Goal: Task Accomplishment & Management: Understand process/instructions

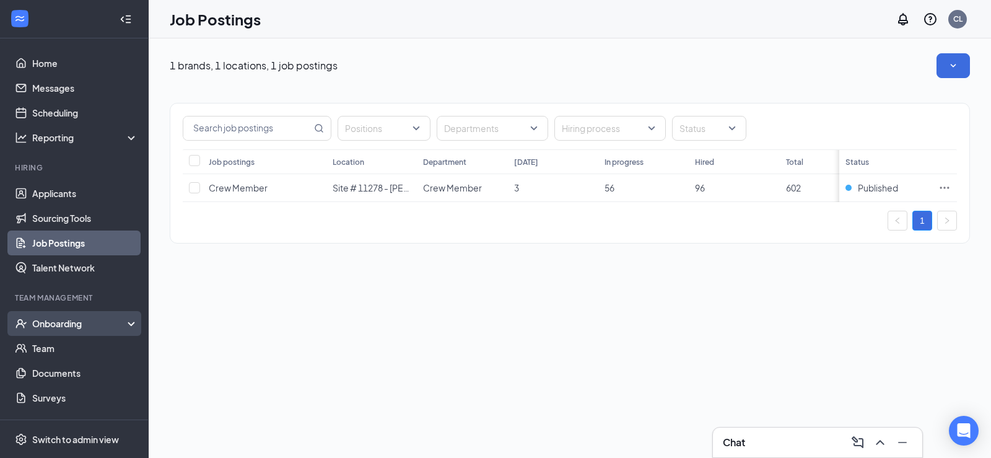
click at [69, 330] on div "Onboarding" at bounding box center [74, 323] width 149 height 25
click at [66, 350] on link "Overview" at bounding box center [85, 348] width 106 height 25
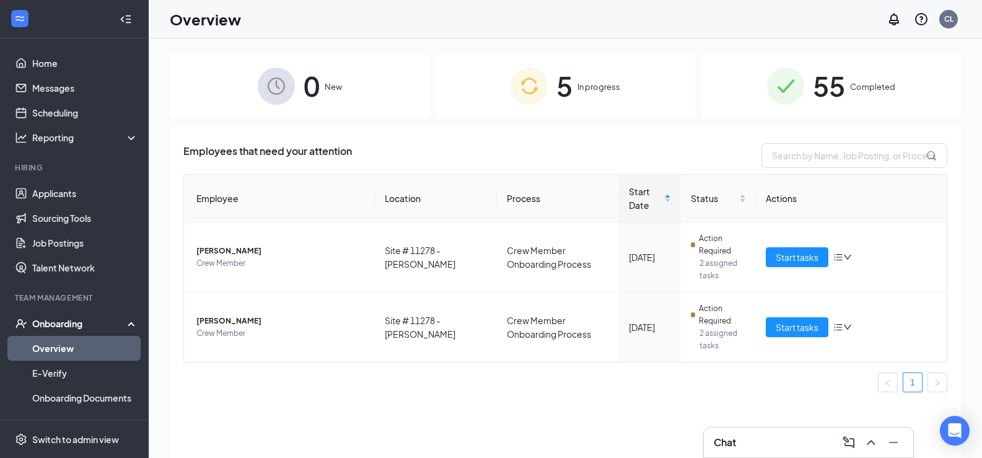
click at [565, 89] on span "5" at bounding box center [564, 85] width 16 height 43
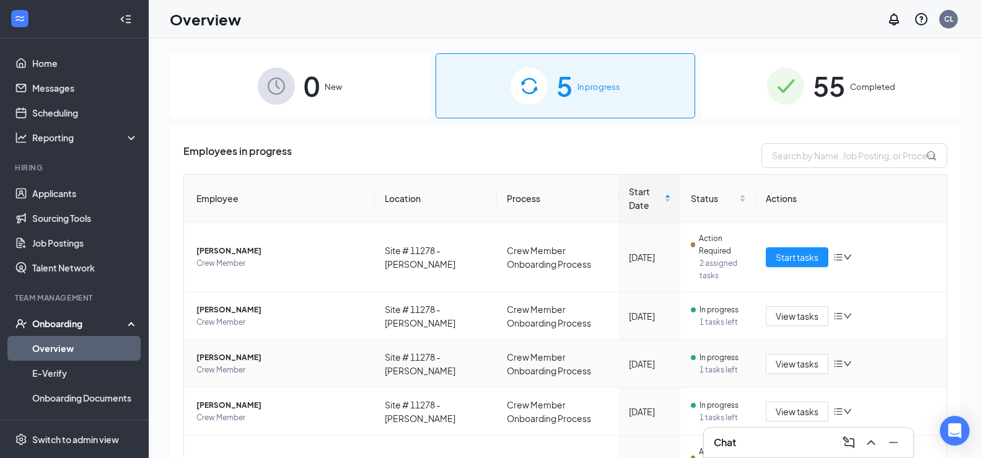
scroll to position [90, 0]
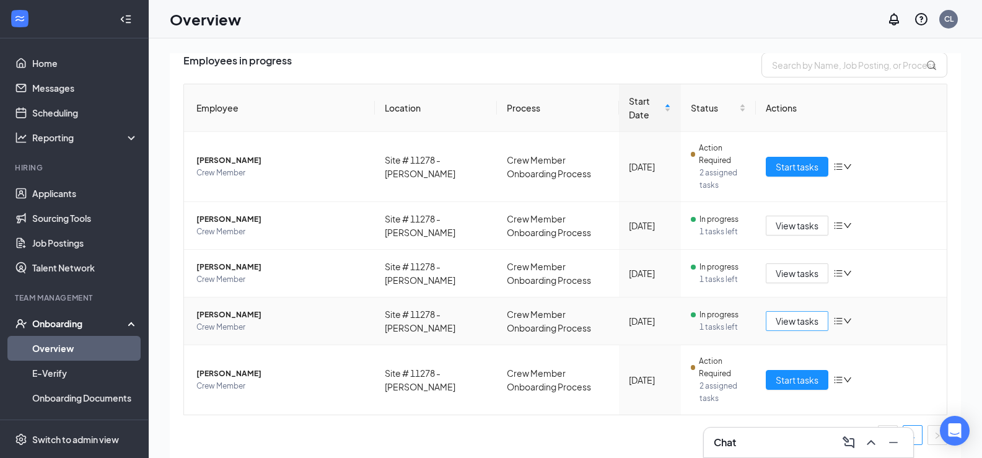
click at [801, 319] on span "View tasks" at bounding box center [797, 321] width 43 height 14
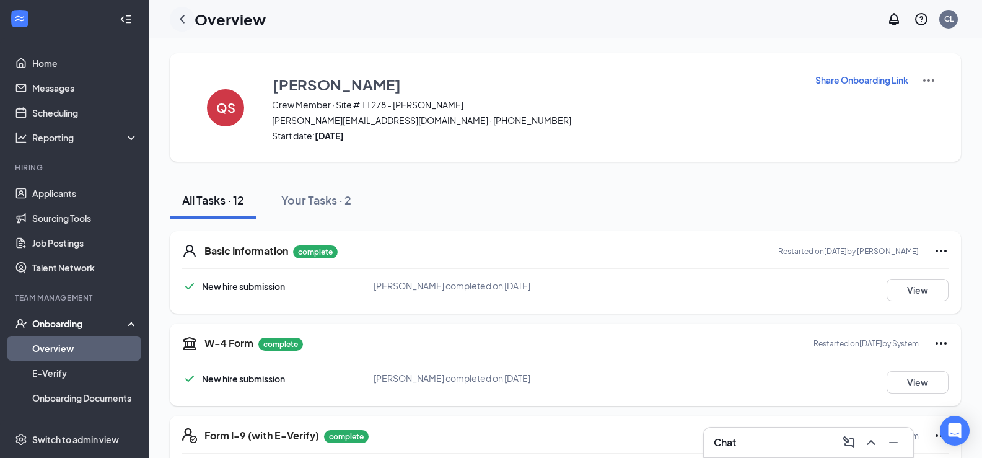
click at [185, 23] on icon "ChevronLeft" at bounding box center [182, 19] width 15 height 15
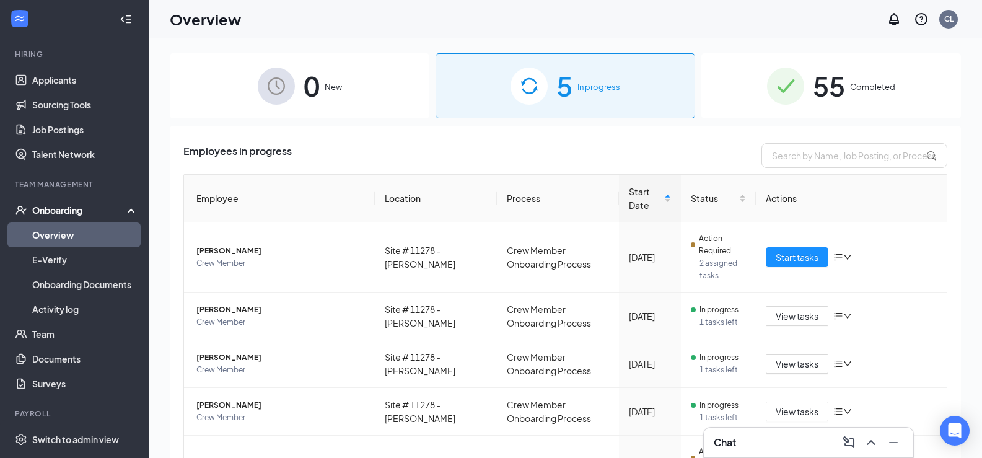
scroll to position [124, 0]
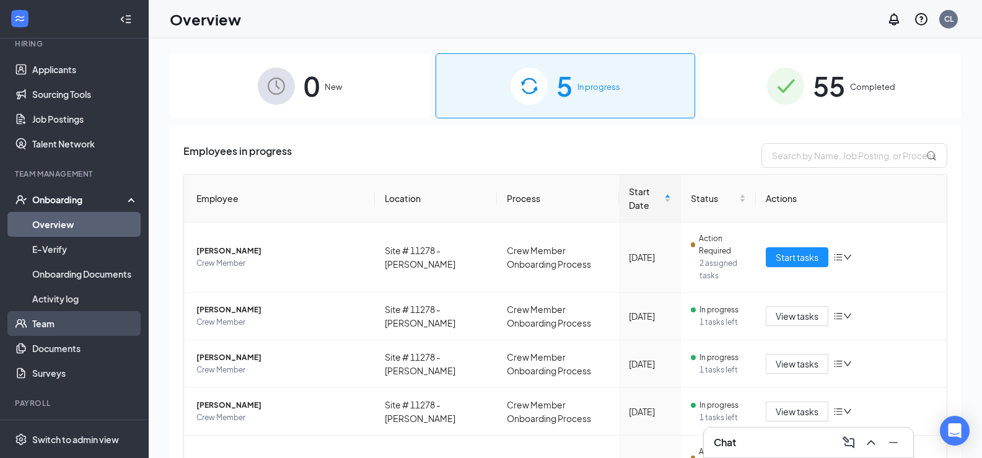
click at [59, 326] on link "Team" at bounding box center [85, 323] width 106 height 25
